Goal: Task Accomplishment & Management: Use online tool/utility

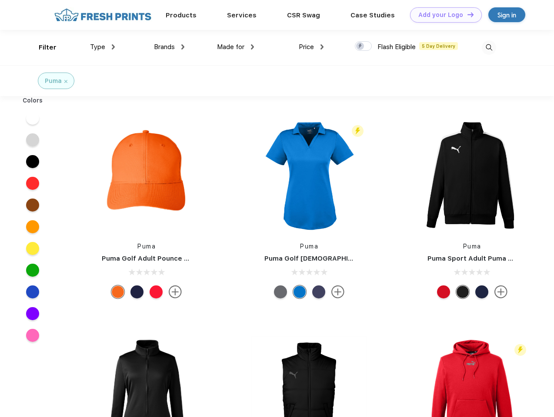
click at [442, 15] on link "Add your Logo Design Tool" at bounding box center [446, 14] width 72 height 15
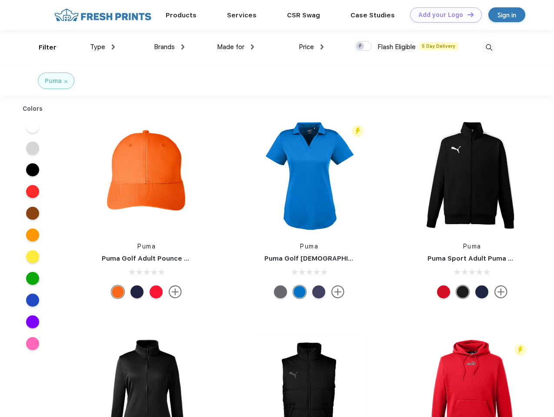
click at [0, 0] on div "Design Tool" at bounding box center [0, 0] width 0 height 0
click at [466, 14] on link "Add your Logo Design Tool" at bounding box center [446, 14] width 72 height 15
click at [42, 47] on div "Filter" at bounding box center [48, 48] width 18 height 10
click at [103, 47] on span "Type" at bounding box center [97, 47] width 15 height 8
click at [169, 47] on span "Brands" at bounding box center [164, 47] width 21 height 8
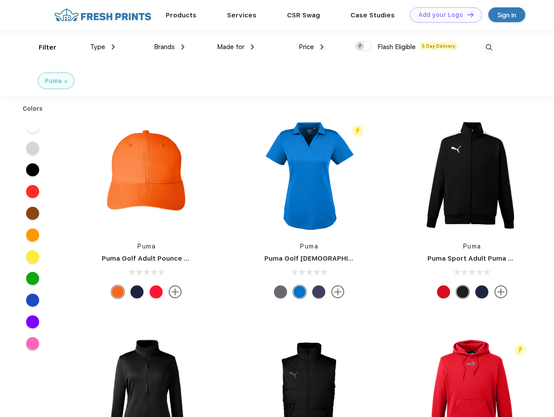
click at [236, 47] on span "Made for" at bounding box center [230, 47] width 27 height 8
click at [311, 47] on span "Price" at bounding box center [306, 47] width 15 height 8
click at [363, 47] on div at bounding box center [363, 46] width 17 height 10
click at [360, 47] on input "checkbox" at bounding box center [358, 44] width 6 height 6
click at [488, 47] on img at bounding box center [489, 47] width 14 height 14
